Goal: Complete application form

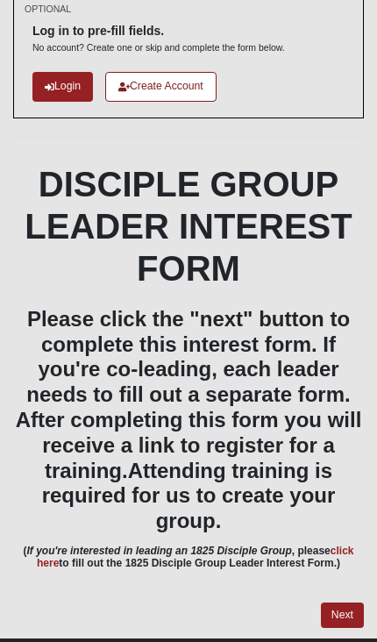
scroll to position [105, 0]
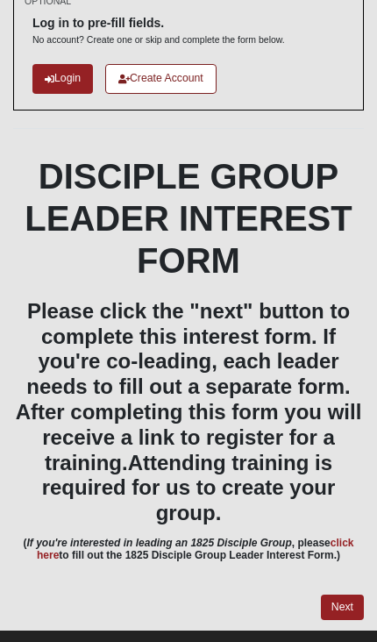
click at [347, 595] on link "Next" at bounding box center [342, 607] width 43 height 25
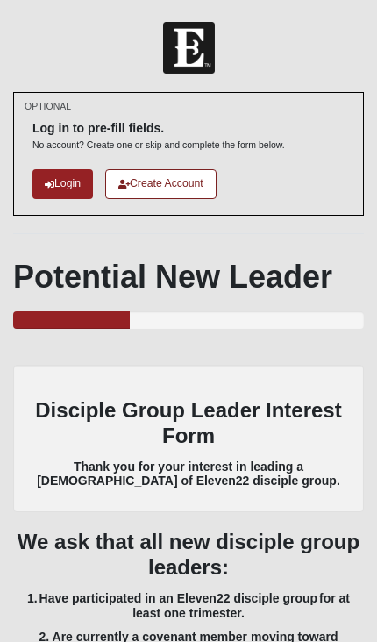
click at [343, 569] on h3 "We ask that all new disciple group leaders:" at bounding box center [188, 555] width 351 height 51
click at [65, 175] on link "Login" at bounding box center [62, 183] width 61 height 29
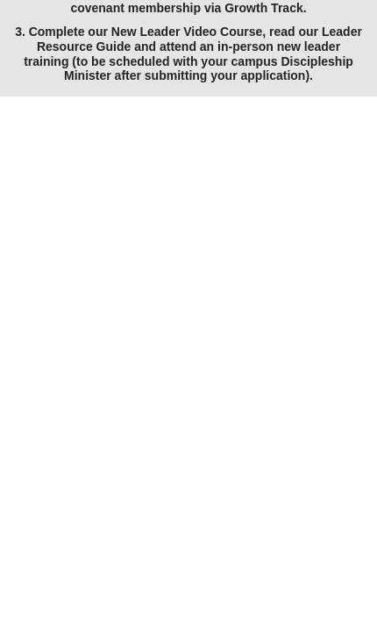
scroll to position [104, 0]
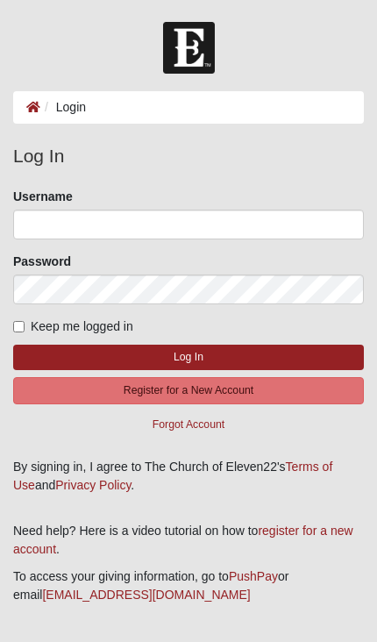
click at [78, 103] on li "Login" at bounding box center [63, 107] width 46 height 18
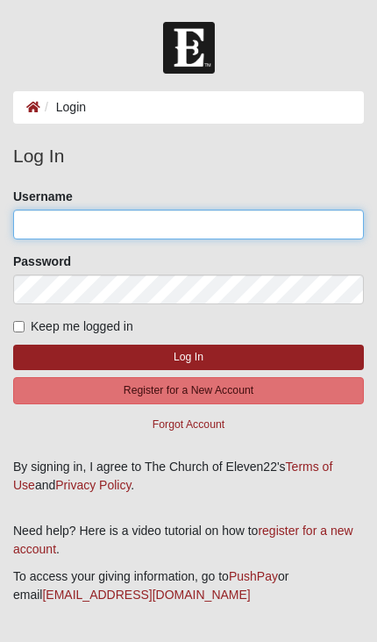
click at [38, 213] on input "Username" at bounding box center [188, 225] width 351 height 30
type input "[EMAIL_ADDRESS][DOMAIN_NAME]"
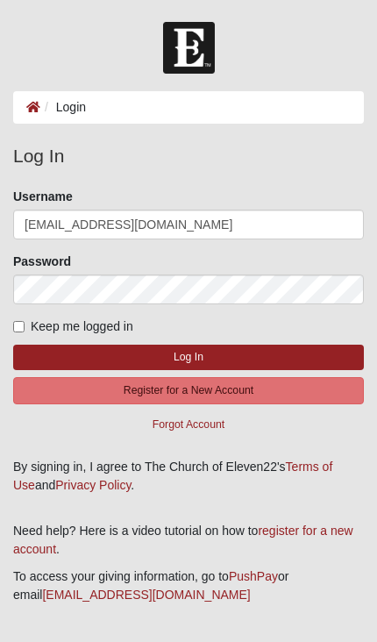
click at [189, 356] on button "Log In" at bounding box center [188, 357] width 351 height 25
